Goal: Task Accomplishment & Management: Manage account settings

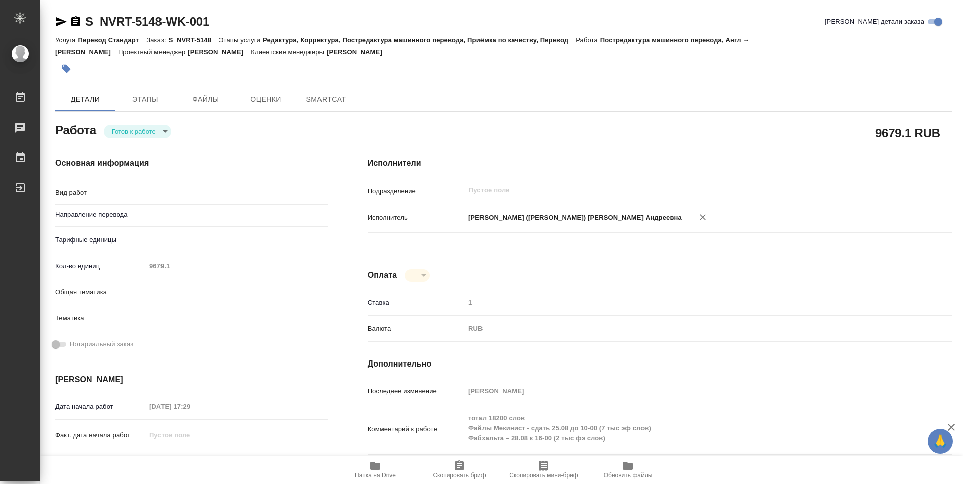
type input "англ-рус"
click at [388, 471] on span "Папка на Drive" at bounding box center [375, 469] width 72 height 19
click at [162, 131] on body "🙏 .cls-1 fill:#fff; AWATERA [PERSON_NAME] 0 Чаты График Выйти S_NVRT-5148-WK-00…" at bounding box center [481, 242] width 963 height 484
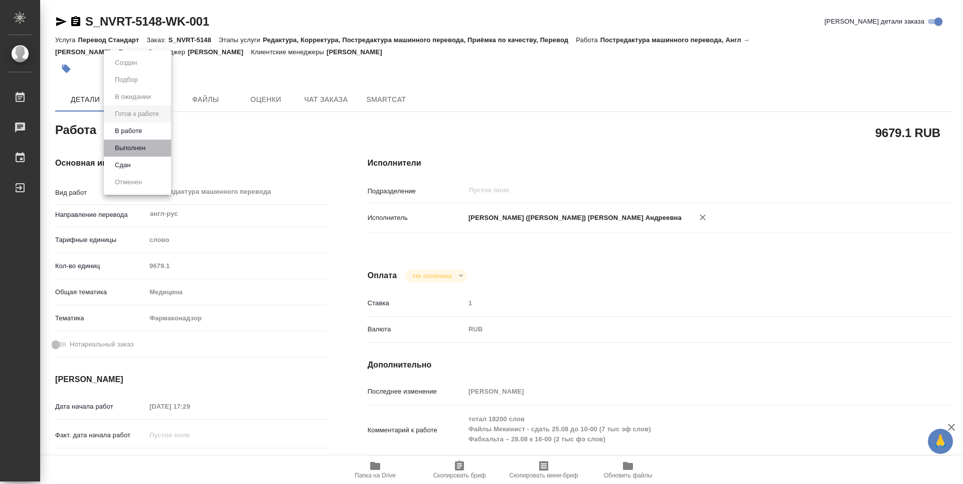
click at [153, 146] on li "Выполнен" at bounding box center [137, 147] width 67 height 17
type textarea "x"
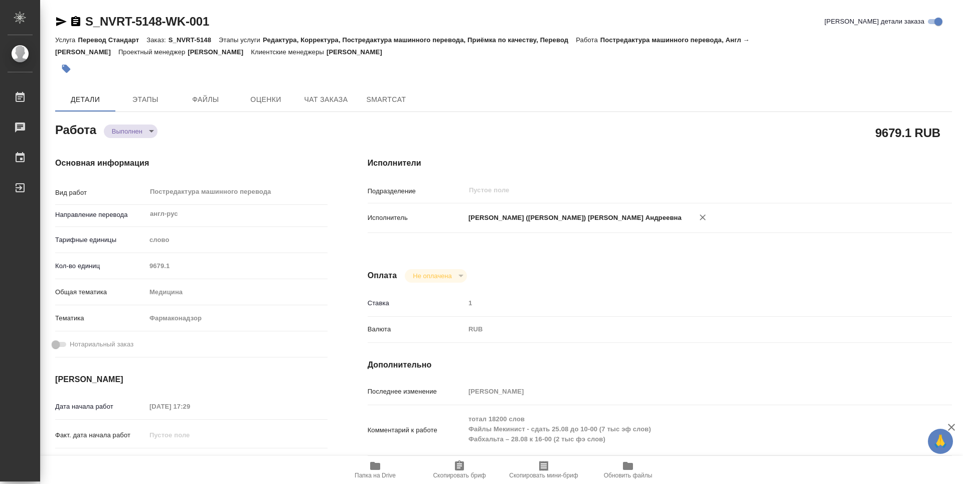
type textarea "x"
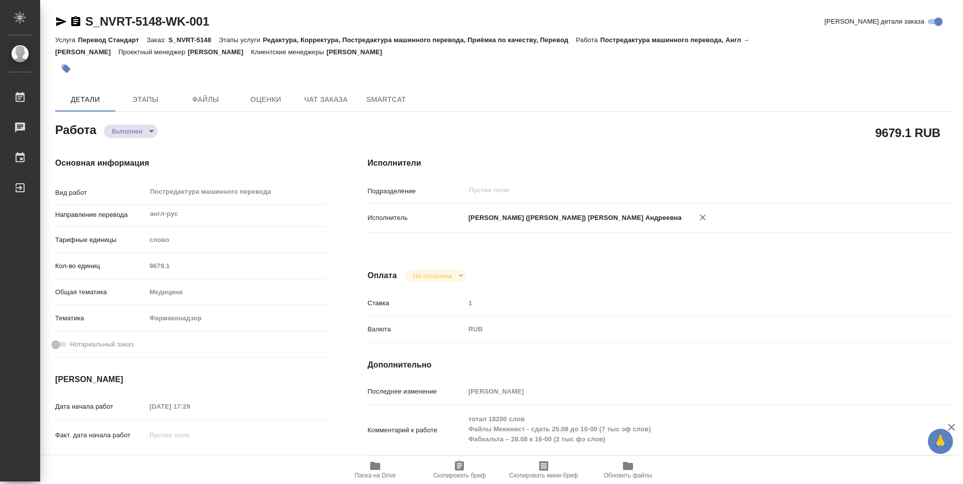
type textarea "x"
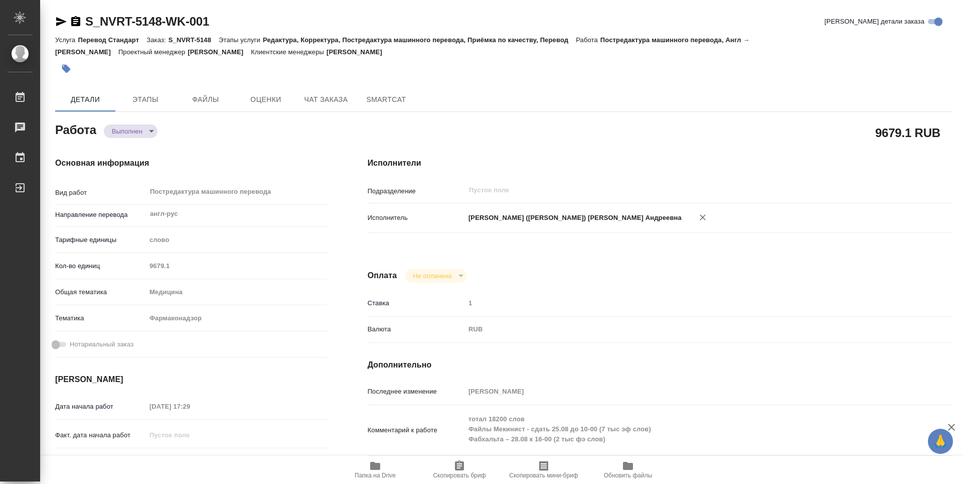
type textarea "x"
